Goal: Task Accomplishment & Management: Complete application form

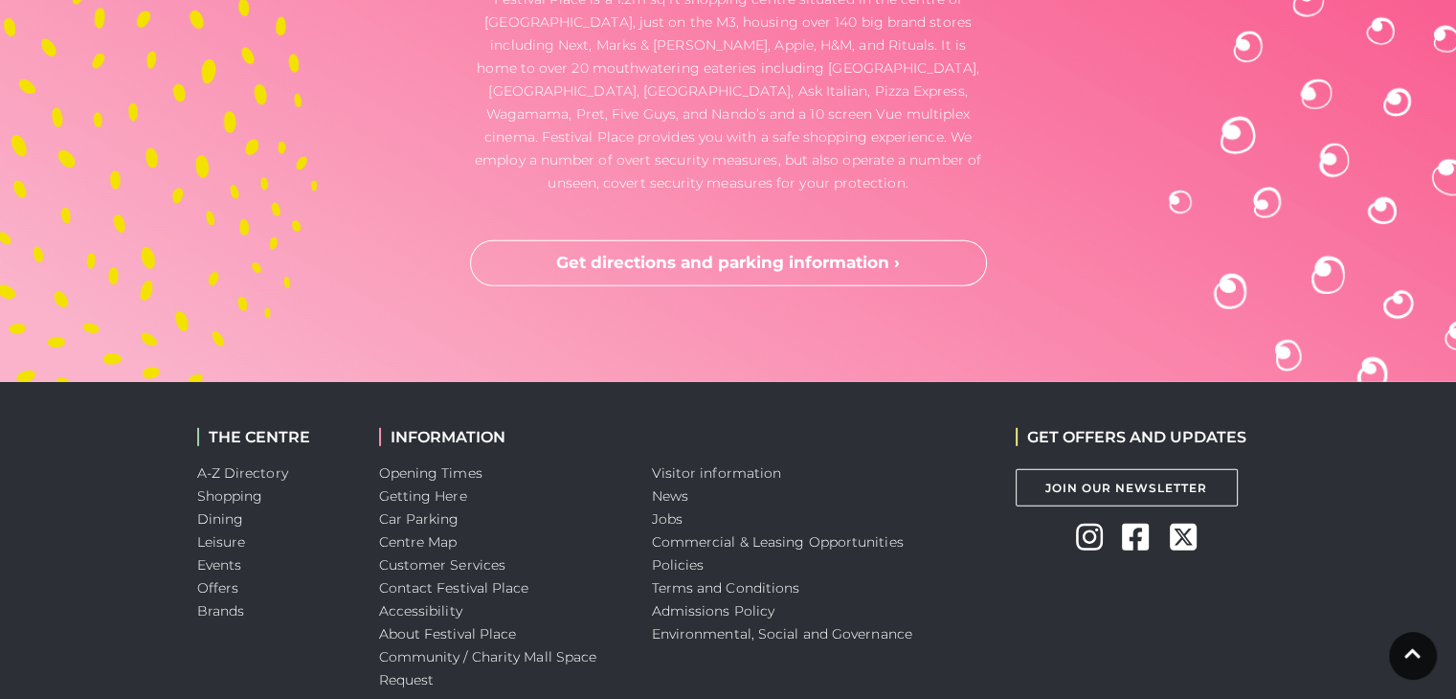
scroll to position [5217, 0]
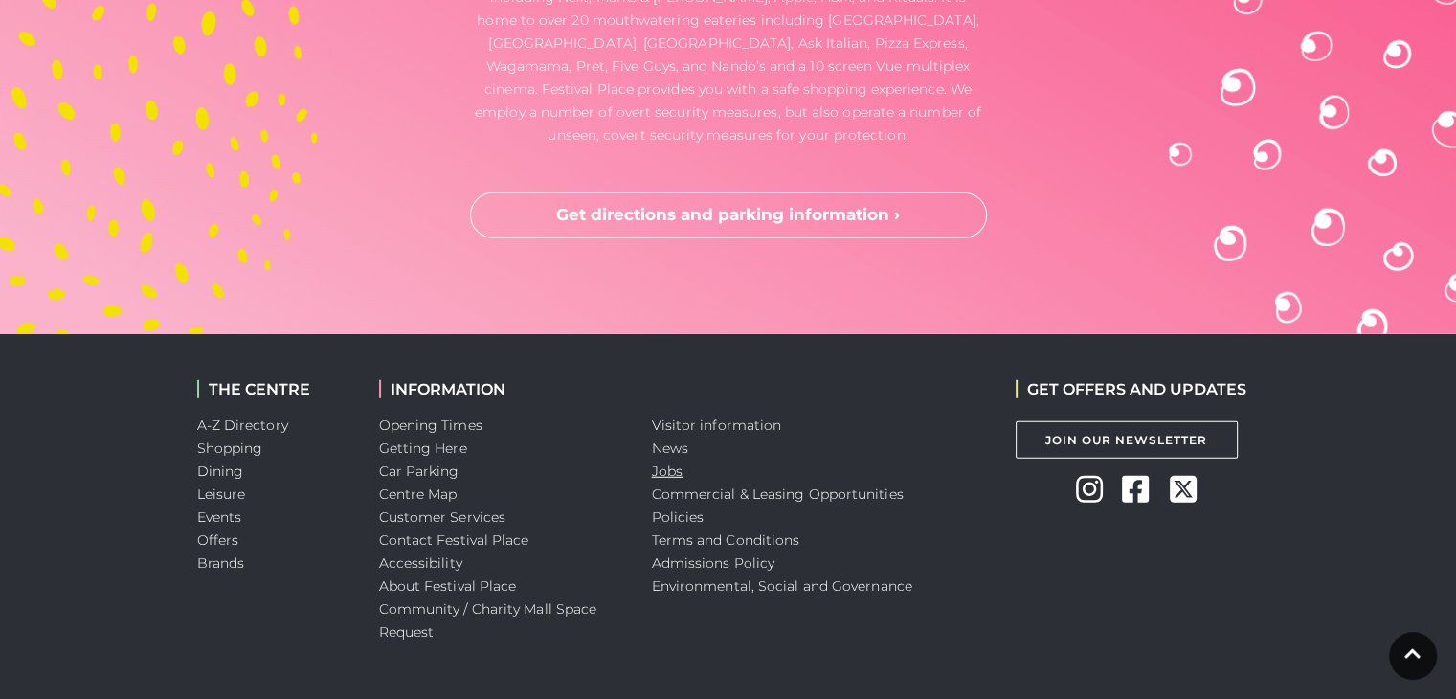
click at [674, 462] on link "Jobs" at bounding box center [667, 470] width 31 height 17
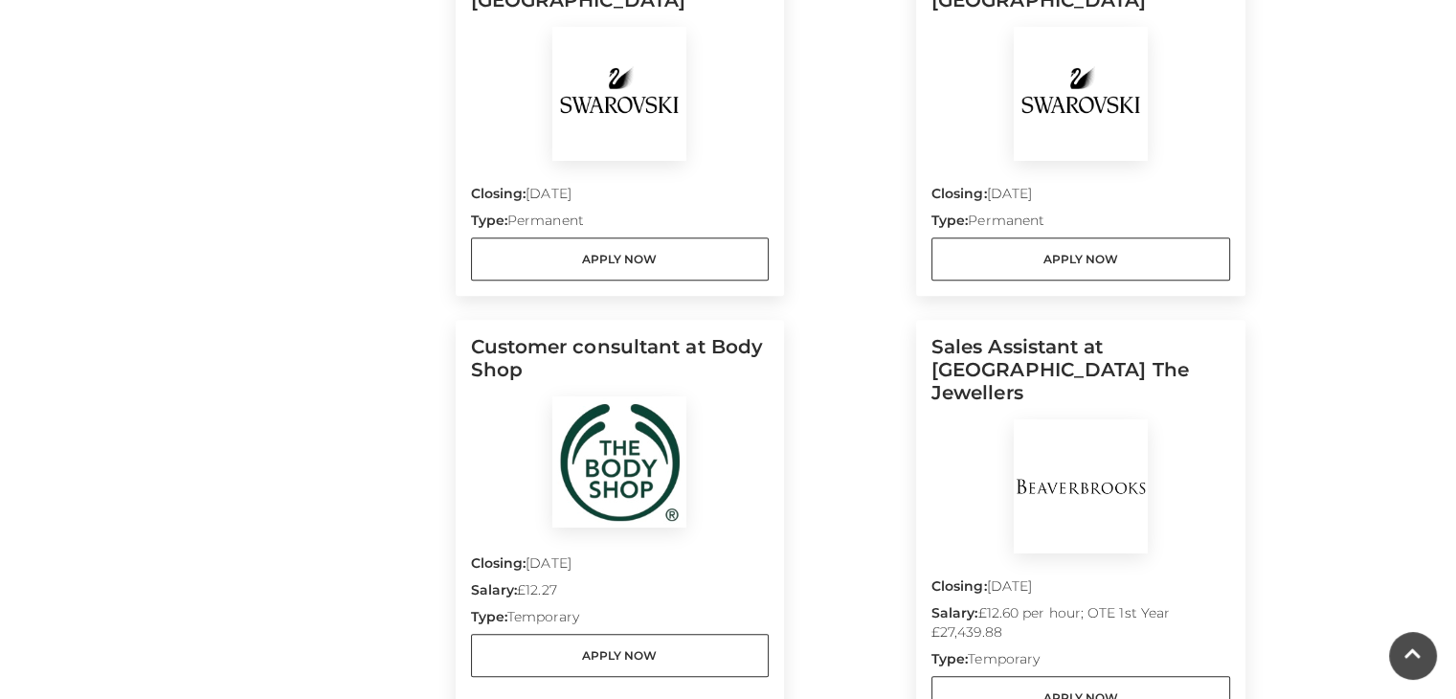
scroll to position [1526, 0]
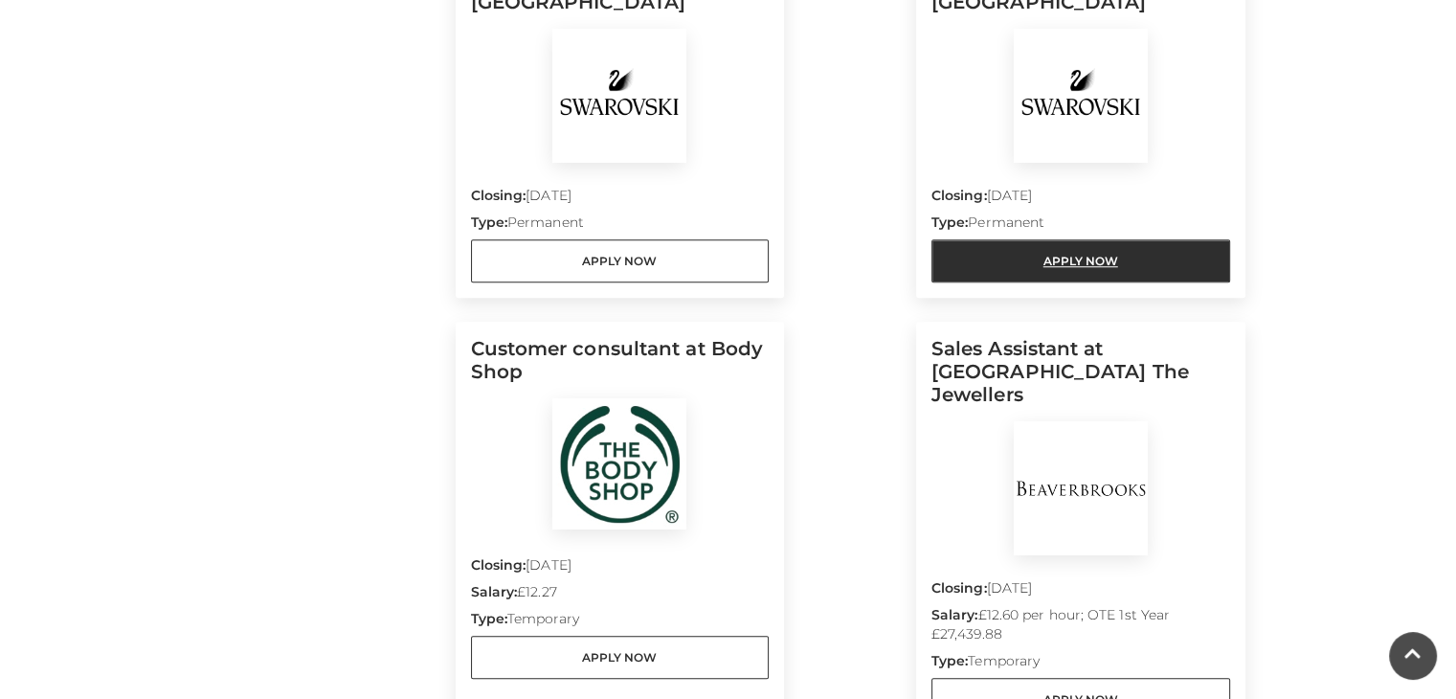
click at [1030, 265] on link "Apply Now" at bounding box center [1080, 260] width 299 height 43
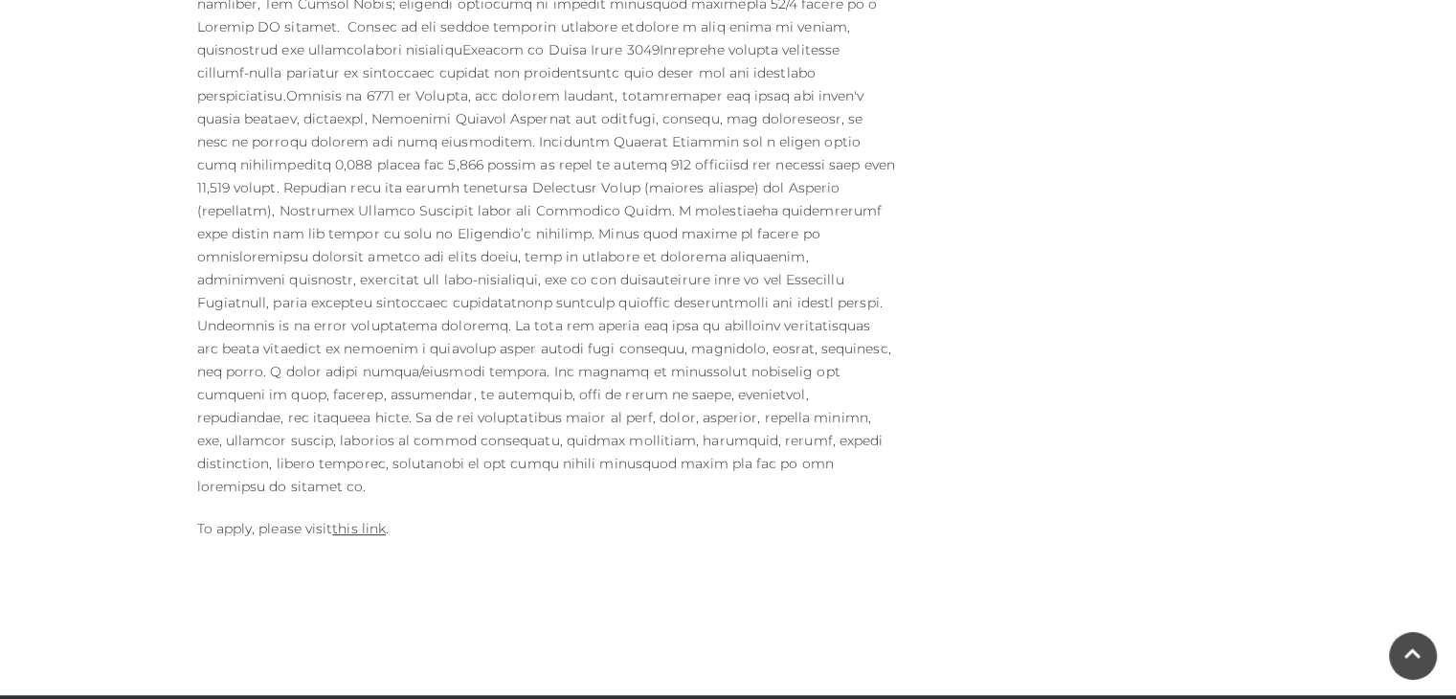
scroll to position [1052, 0]
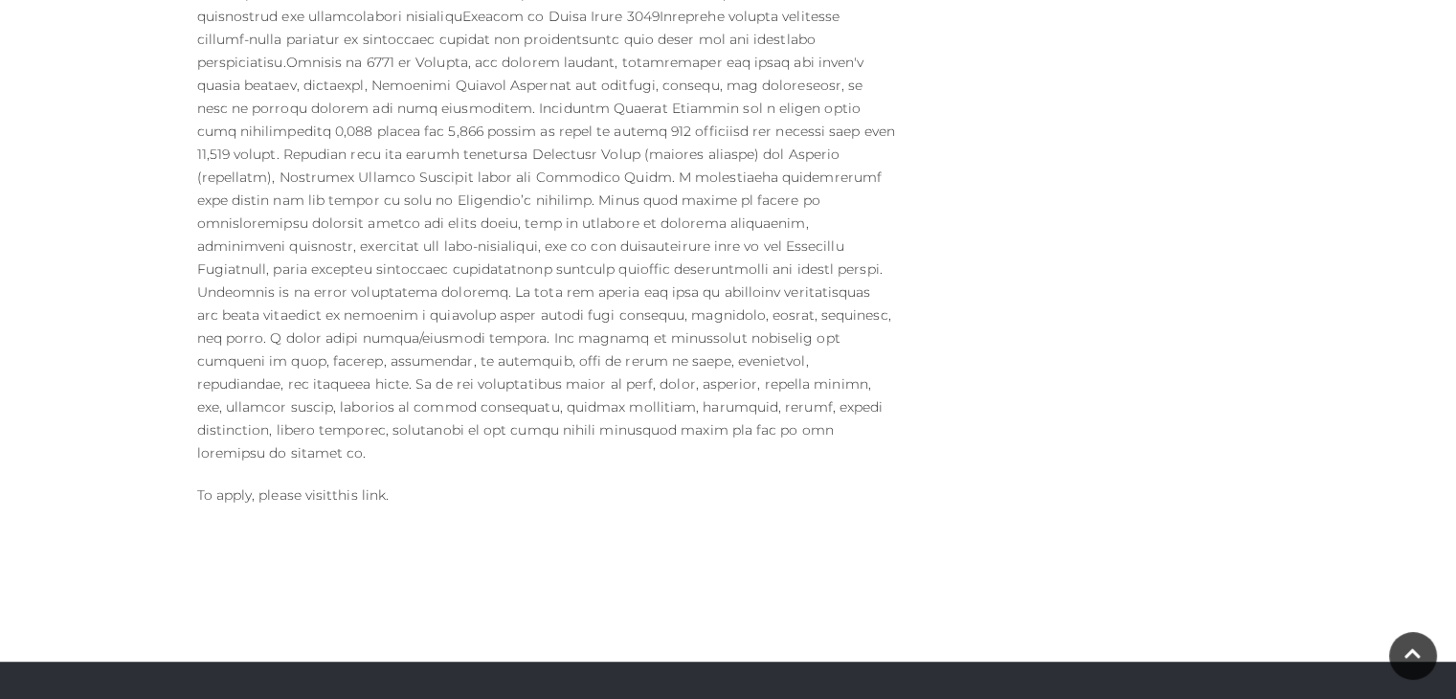
click at [348, 486] on link "this link" at bounding box center [359, 494] width 54 height 17
